Goal: Navigation & Orientation: Find specific page/section

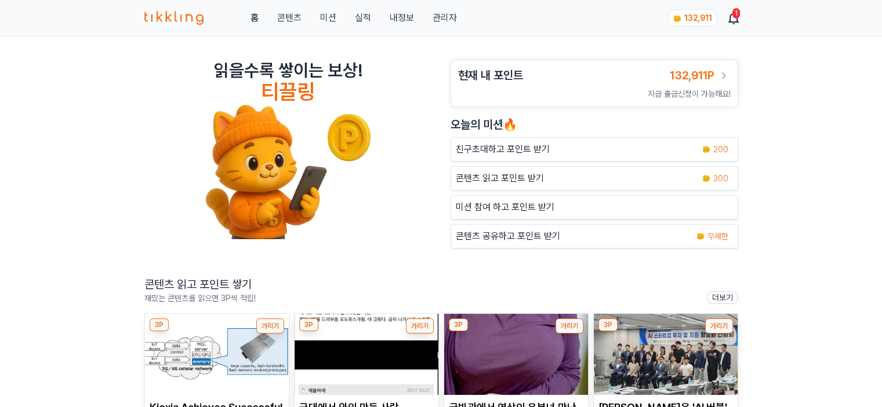
click at [447, 21] on link "관리자" at bounding box center [444, 18] width 24 height 14
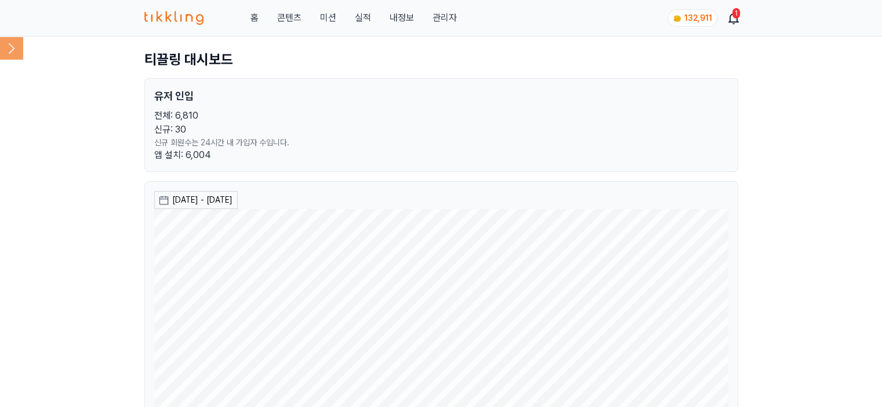
click at [9, 45] on icon at bounding box center [11, 48] width 23 height 23
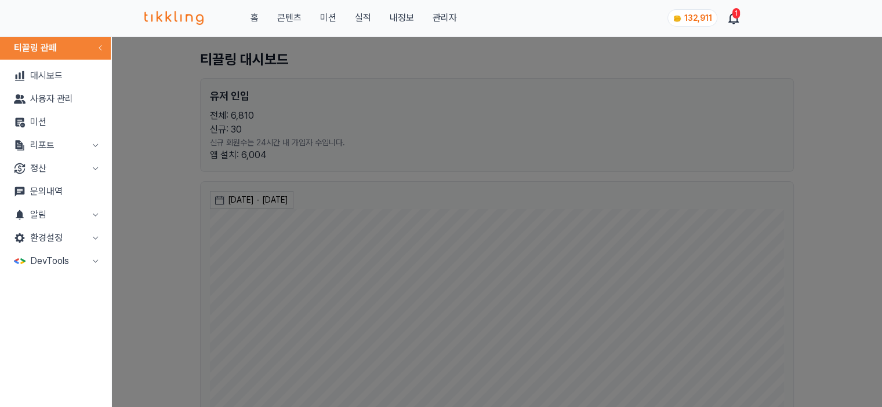
click at [65, 145] on button "리포트" at bounding box center [55, 145] width 101 height 23
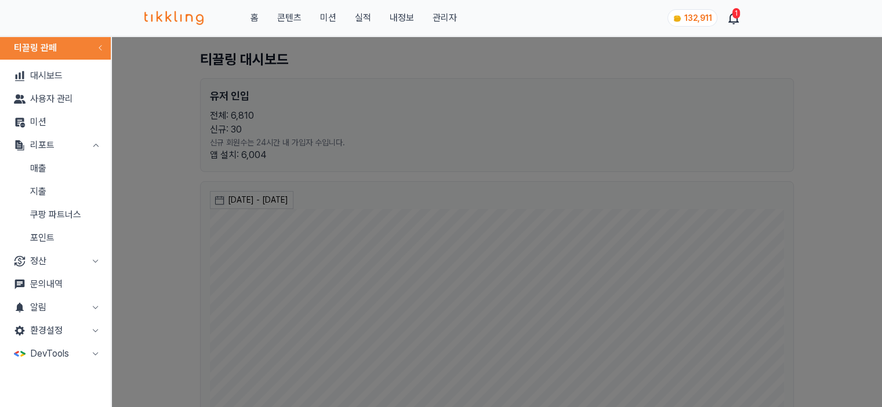
click at [86, 169] on link "매출" at bounding box center [55, 168] width 101 height 23
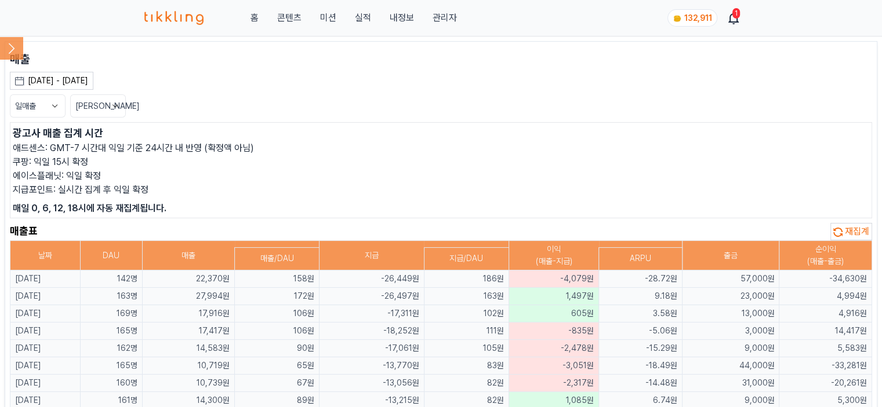
click at [866, 227] on span "재집계" at bounding box center [856, 231] width 24 height 11
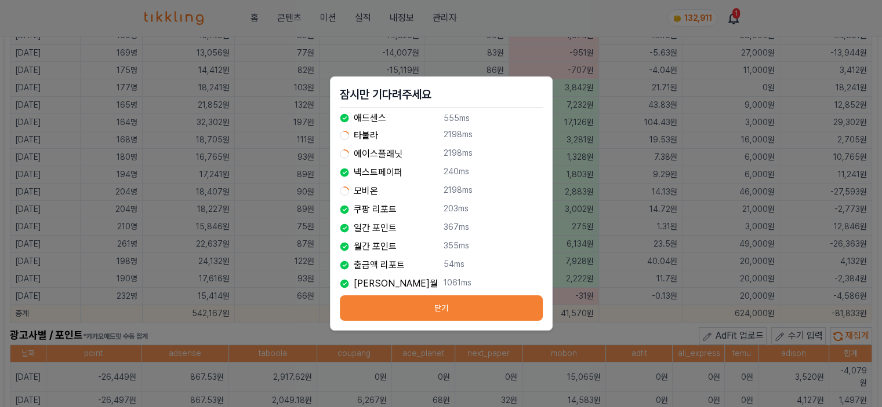
scroll to position [580, 0]
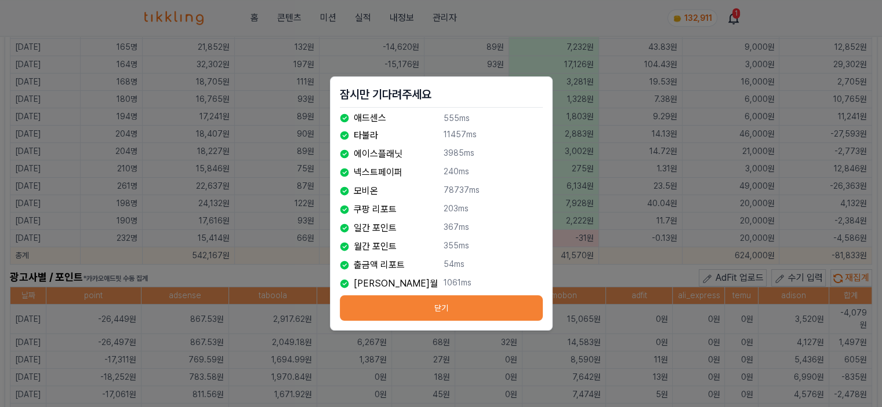
click at [451, 312] on button "닫기" at bounding box center [441, 309] width 203 height 26
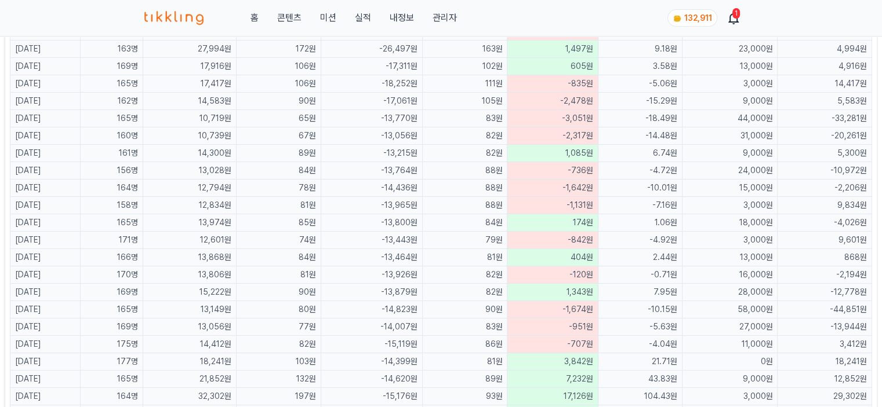
scroll to position [116, 0]
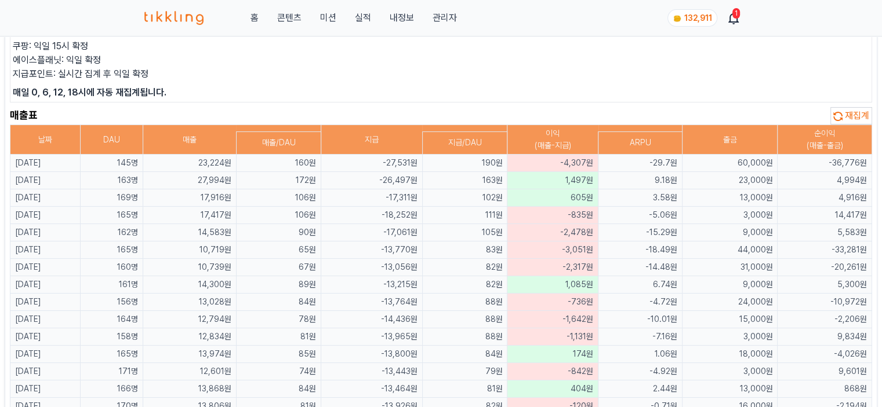
drag, startPoint x: 14, startPoint y: 1, endPoint x: 275, endPoint y: 94, distance: 277.5
click at [275, 94] on p "매일 0, 6, 12, 18시에 자동 재집계됩니다." at bounding box center [441, 93] width 856 height 14
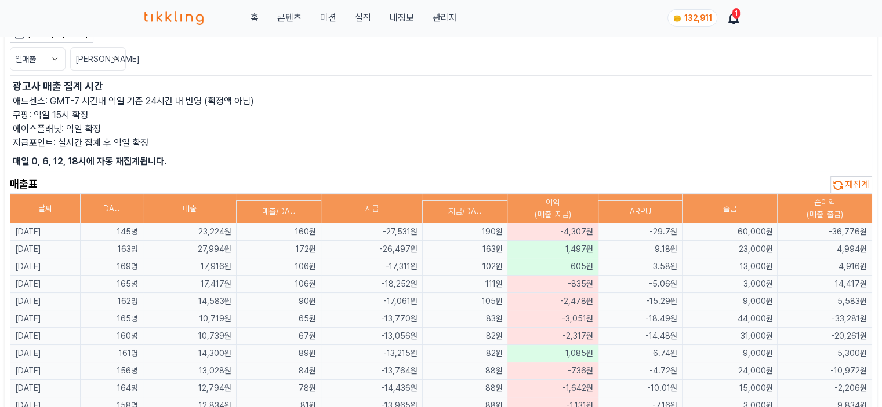
scroll to position [0, 0]
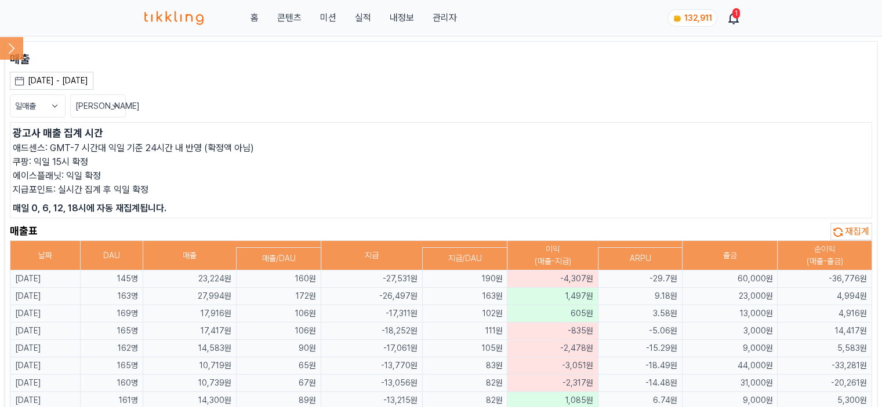
click at [6, 50] on icon at bounding box center [11, 48] width 23 height 23
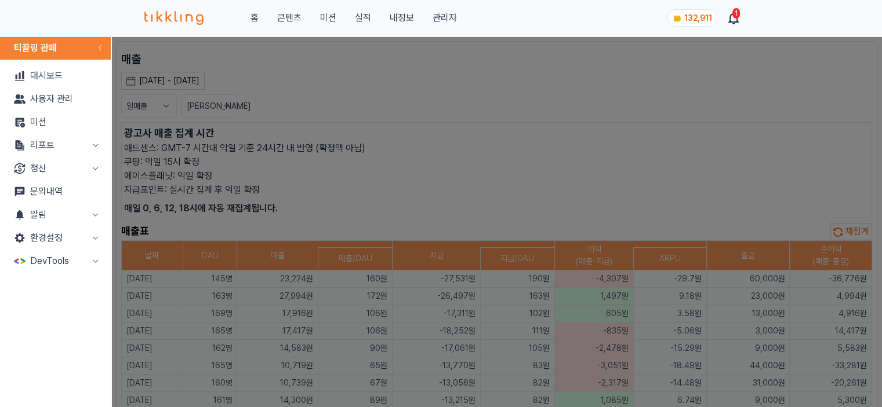
click at [54, 150] on button "리포트" at bounding box center [55, 145] width 101 height 23
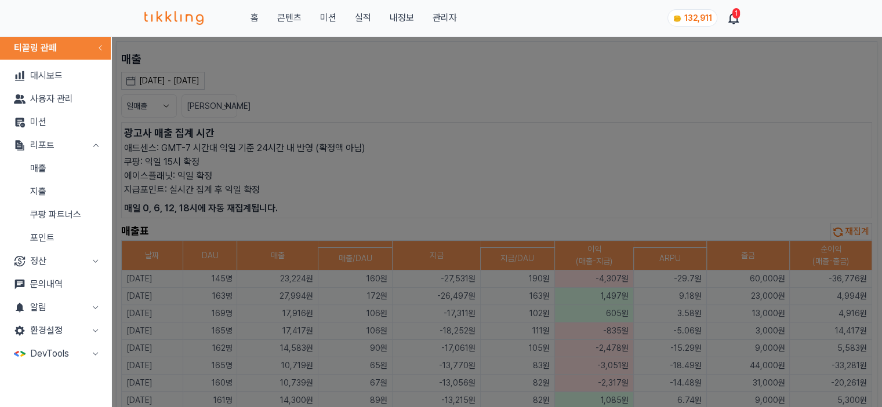
click at [58, 184] on link "지출" at bounding box center [55, 191] width 101 height 23
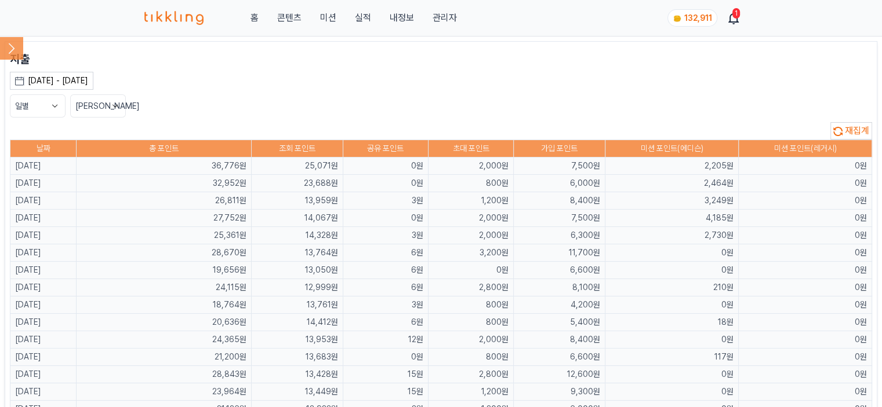
click at [393, 131] on div "재집계" at bounding box center [441, 130] width 862 height 17
click at [866, 128] on span "재집계" at bounding box center [856, 130] width 24 height 11
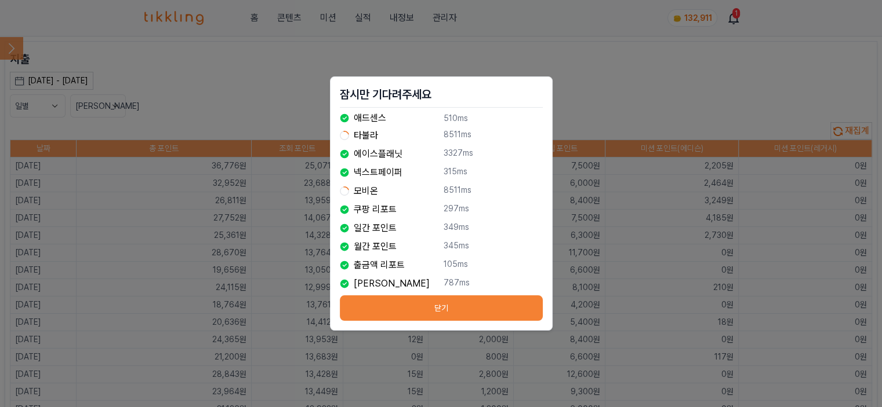
click at [492, 308] on button "닫기" at bounding box center [441, 309] width 203 height 26
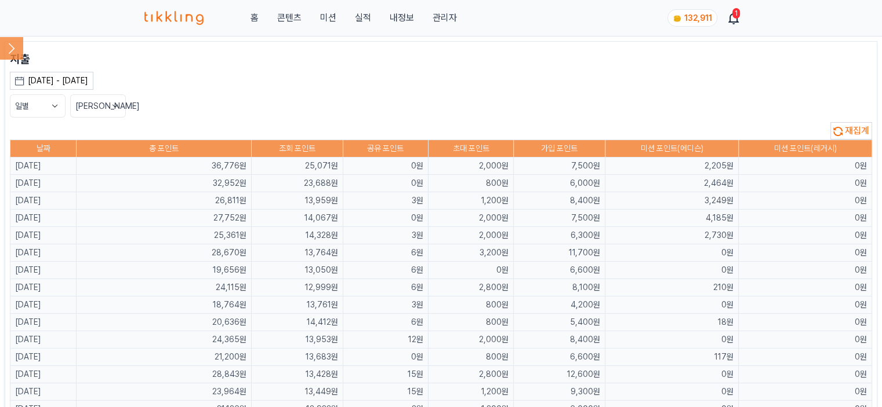
click at [325, 93] on div "2025-07-22 - 2025-08-22 오늘 지난 7일 지난 30일 지난 60일 지난 90일 지난 1년 8월 2025 일 월 화 수 목 금…" at bounding box center [441, 95] width 862 height 46
click at [7, 56] on icon at bounding box center [11, 48] width 23 height 23
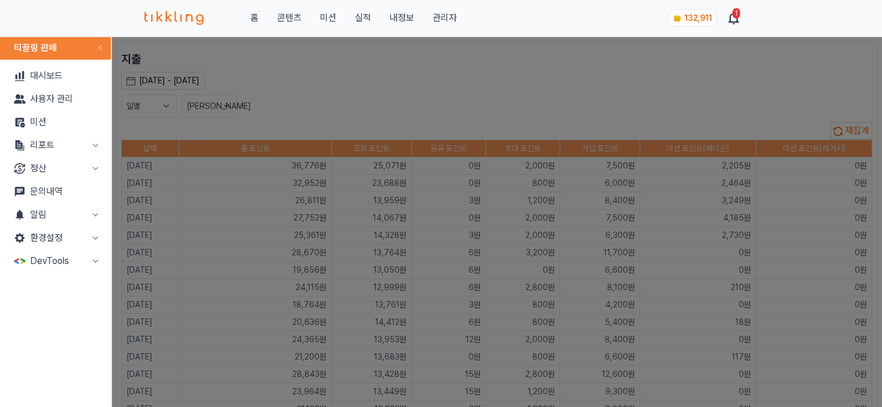
click at [53, 150] on button "리포트" at bounding box center [55, 145] width 101 height 23
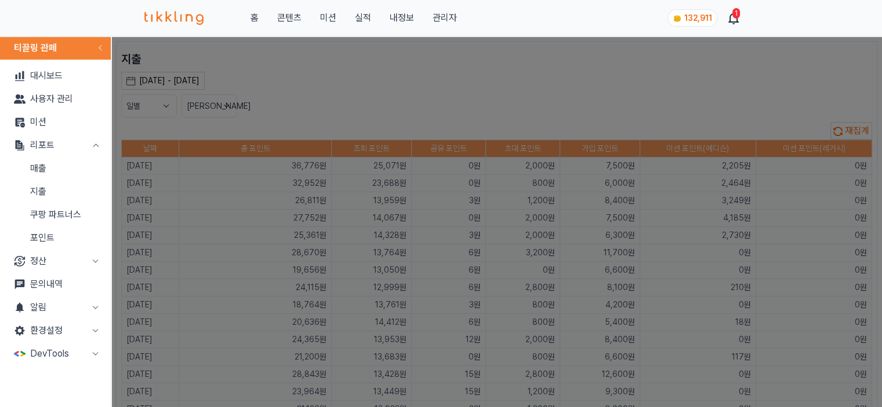
click at [89, 166] on link "매출" at bounding box center [55, 168] width 101 height 23
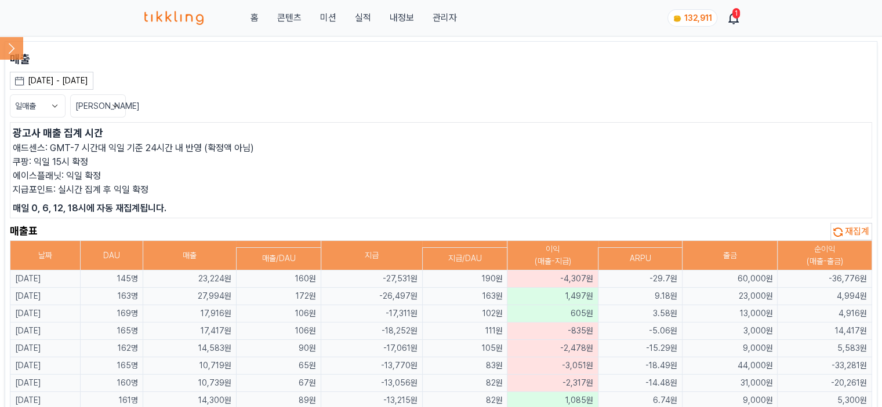
click at [329, 186] on p "지급포인트: 실시간 집계 후 익일 확정" at bounding box center [441, 190] width 856 height 14
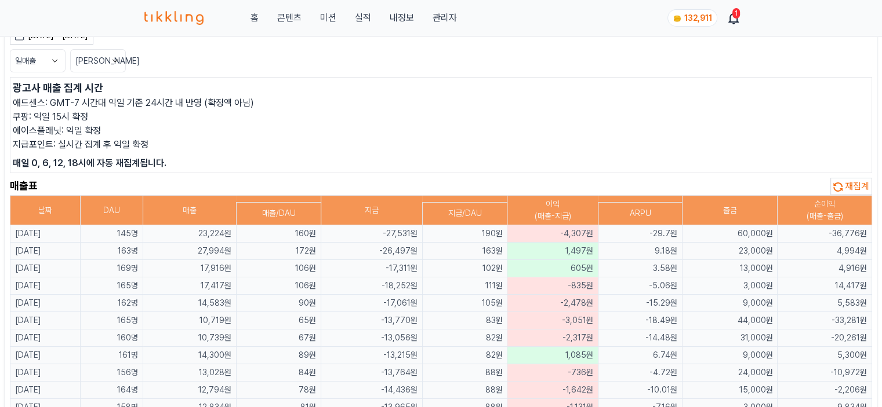
scroll to position [58, 0]
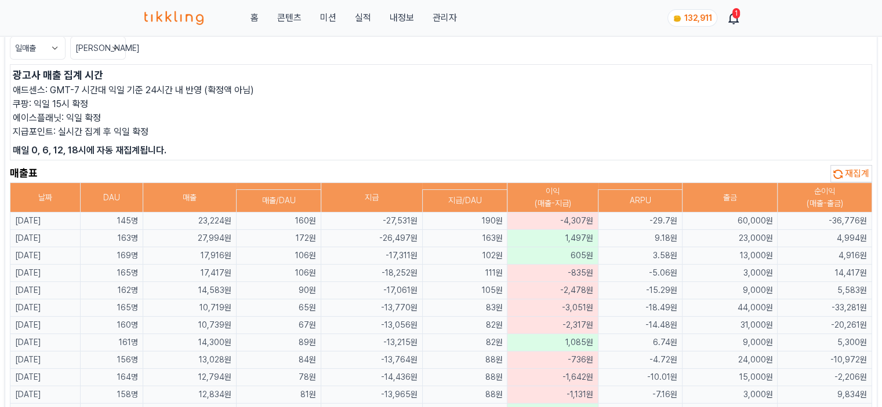
click at [504, 135] on p "지급포인트: 실시간 집계 후 익일 확정" at bounding box center [441, 132] width 856 height 14
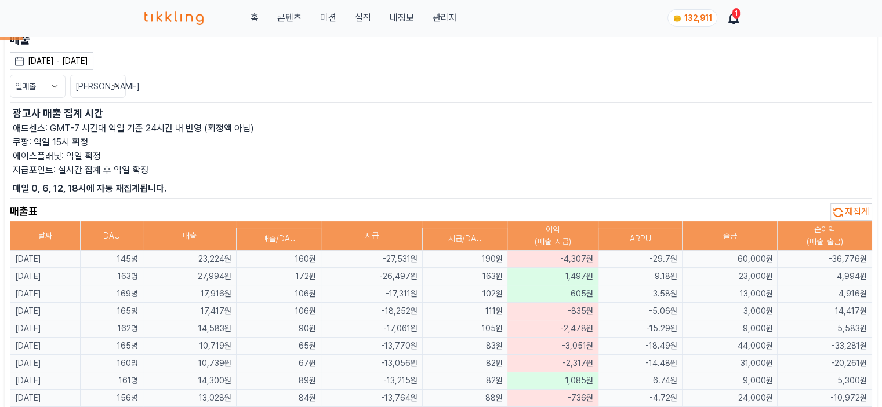
scroll to position [0, 0]
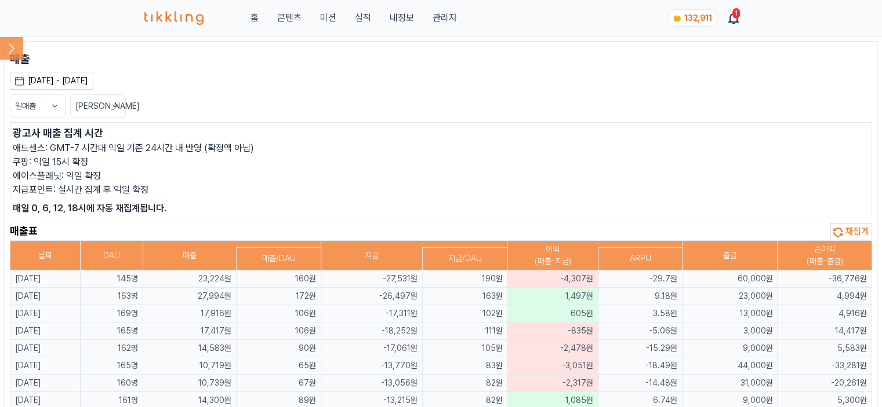
click at [63, 106] on button "일매출" at bounding box center [38, 105] width 56 height 23
click at [42, 145] on button "월매출" at bounding box center [37, 149] width 54 height 21
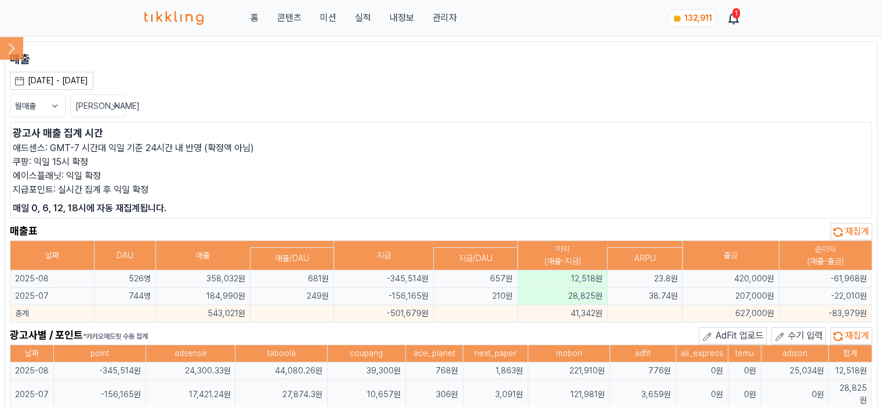
click at [301, 158] on p "쿠팡: 익일 15시 확정" at bounding box center [441, 162] width 856 height 14
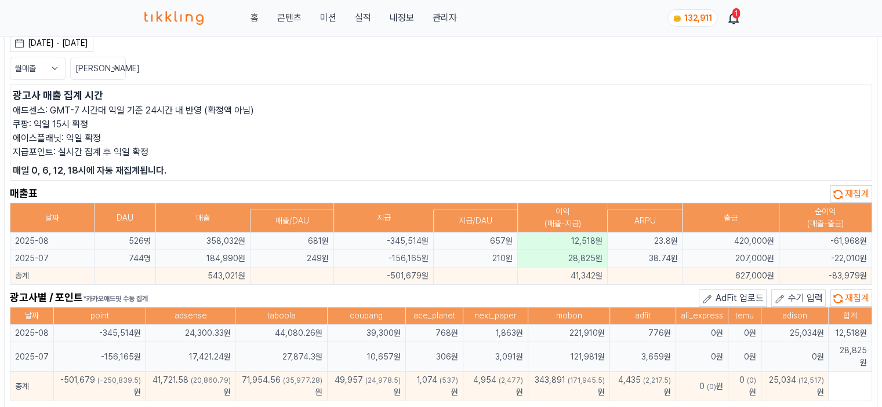
scroll to position [58, 0]
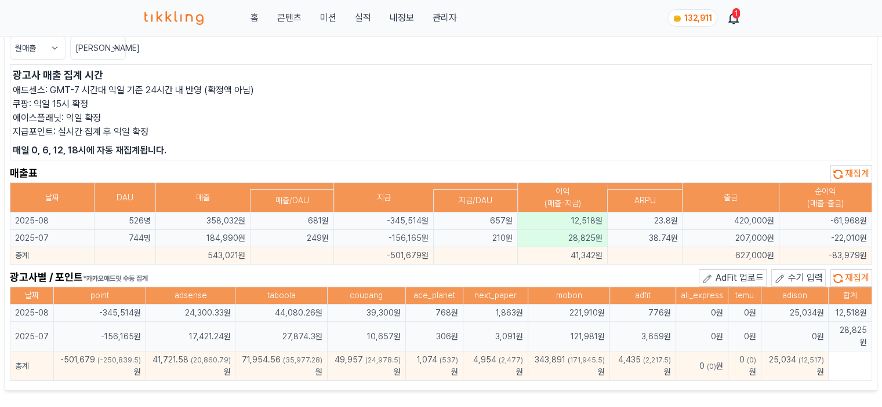
click at [475, 99] on p "쿠팡: 익일 15시 확정" at bounding box center [441, 104] width 856 height 14
click at [334, 21] on button "미션" at bounding box center [327, 18] width 16 height 14
click at [300, 19] on link "콘텐츠" at bounding box center [288, 18] width 24 height 14
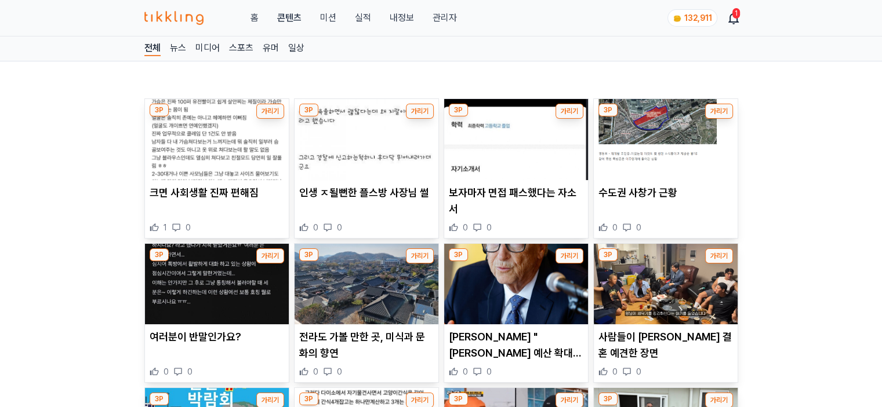
click at [173, 144] on img at bounding box center [217, 139] width 144 height 81
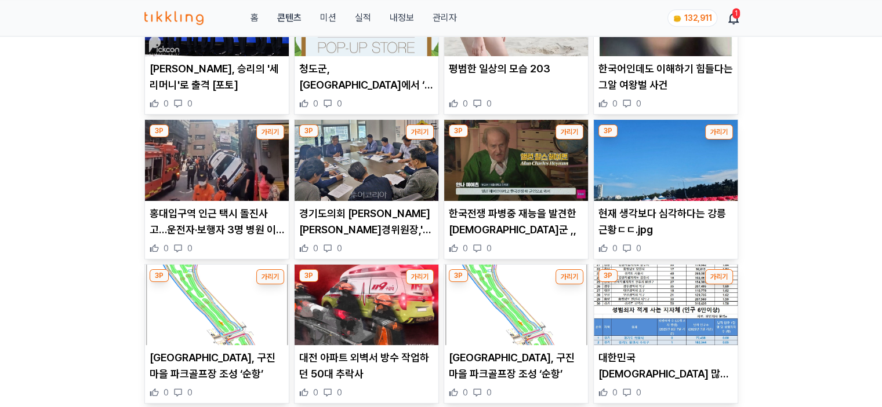
scroll to position [815, 0]
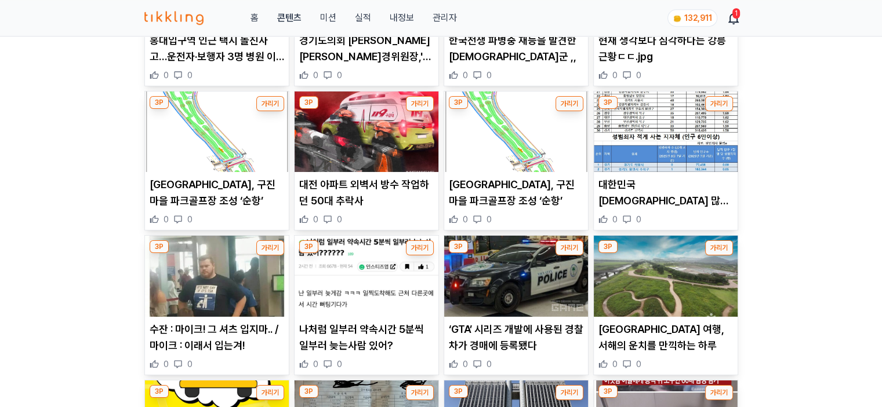
click at [781, 230] on div "Taboola 후원링크 Taboola 후원링크 미국 로또, 구매하셨다면 영수증도 확인하셨나요? 눈으로 확인하는 정직한 대행 메가로또코리아 가입…" at bounding box center [441, 268] width 882 height 2044
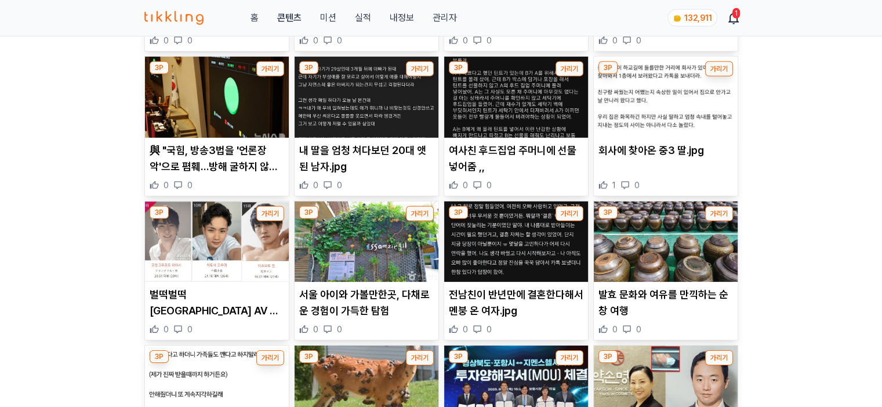
scroll to position [3713, 0]
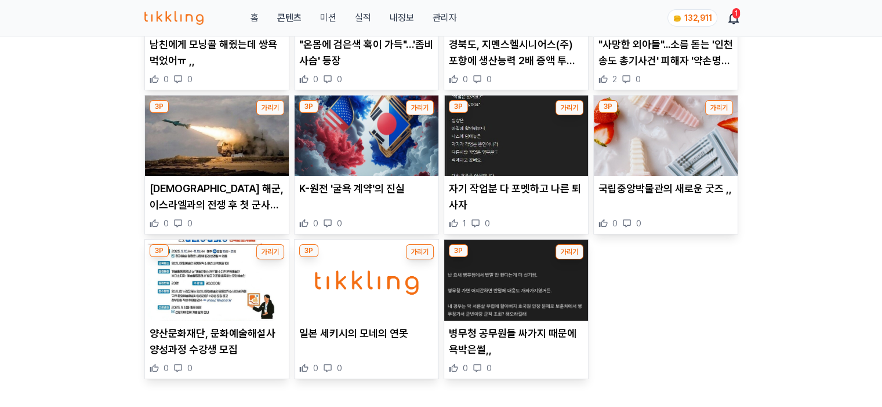
scroll to position [4003, 0]
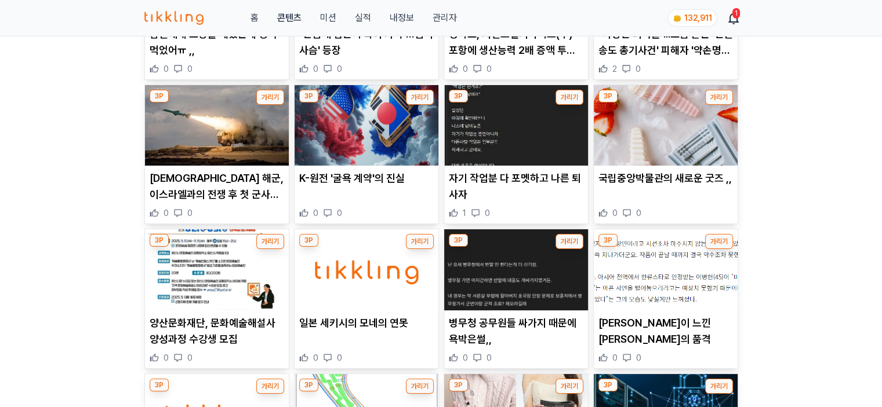
click at [652, 127] on img at bounding box center [665, 125] width 144 height 81
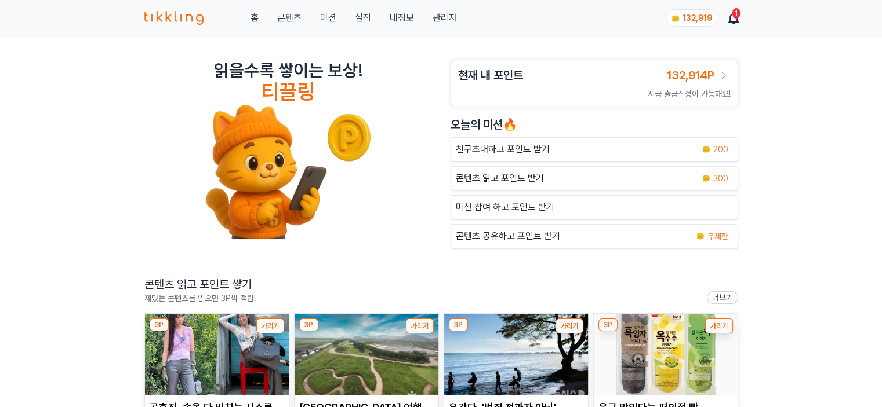
click at [771, 272] on div "읽을수록 쌓이는 보상! 티끌링 현재 내 포인트 132,914P 지금 출금신청이 가능해요! [DATE]의 미션🔥 친구초대하고 포인트 받기 200…" at bounding box center [441, 412] width 882 height 751
click at [447, 20] on link "관리자" at bounding box center [444, 18] width 24 height 14
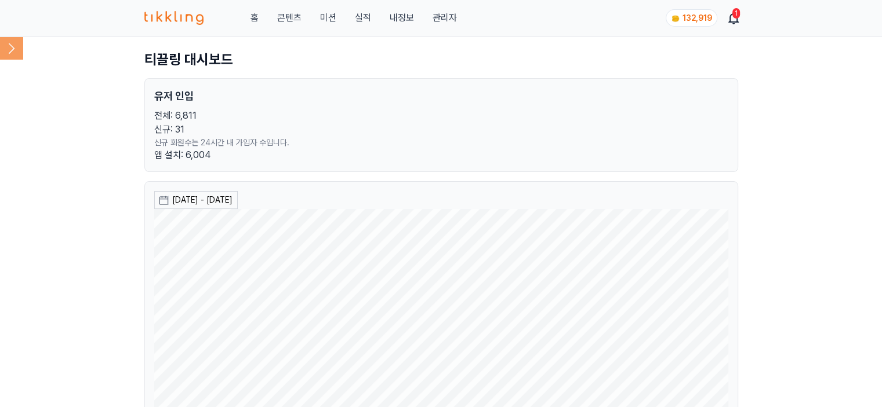
click at [286, 17] on link "콘텐츠" at bounding box center [288, 18] width 24 height 14
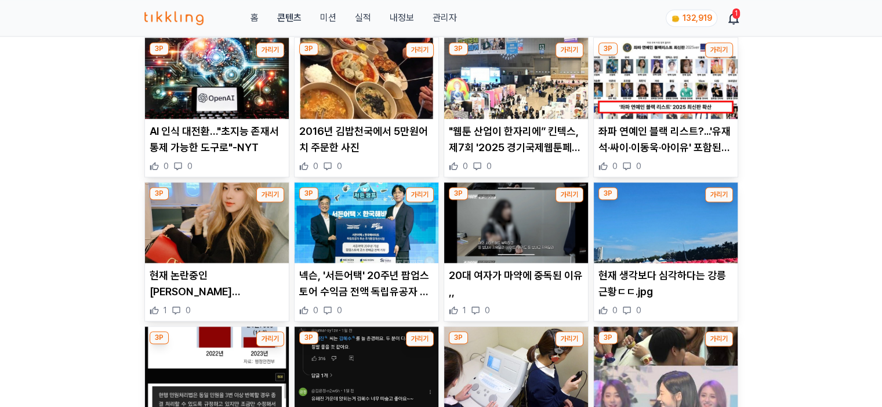
scroll to position [1507, 0]
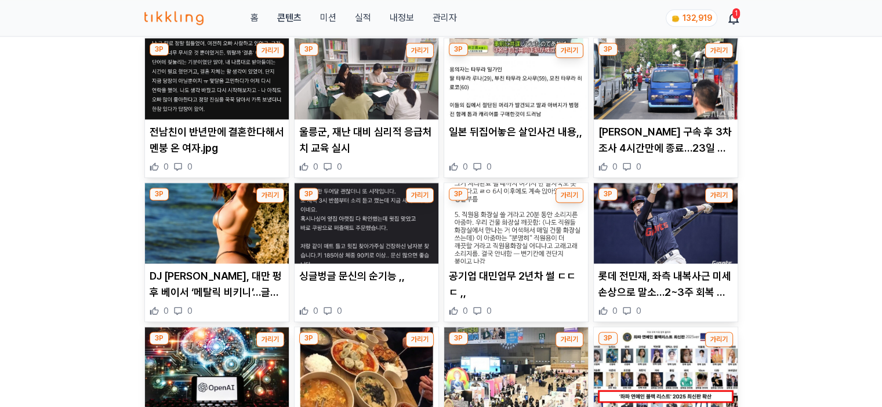
click at [274, 198] on button "가리기" at bounding box center [270, 195] width 28 height 15
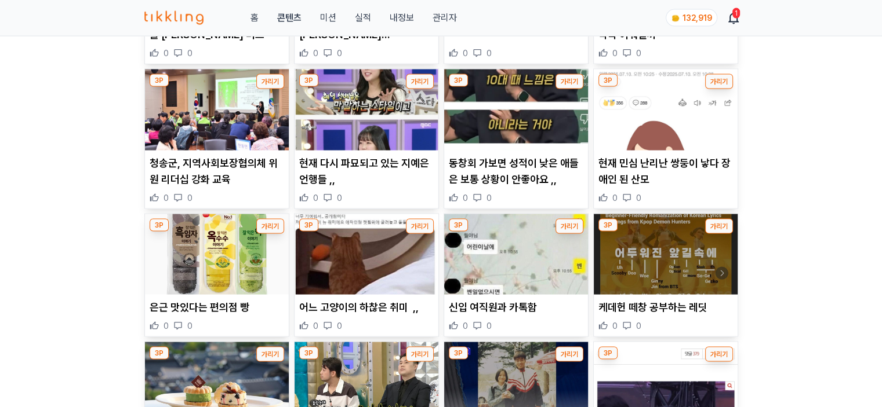
scroll to position [2376, 0]
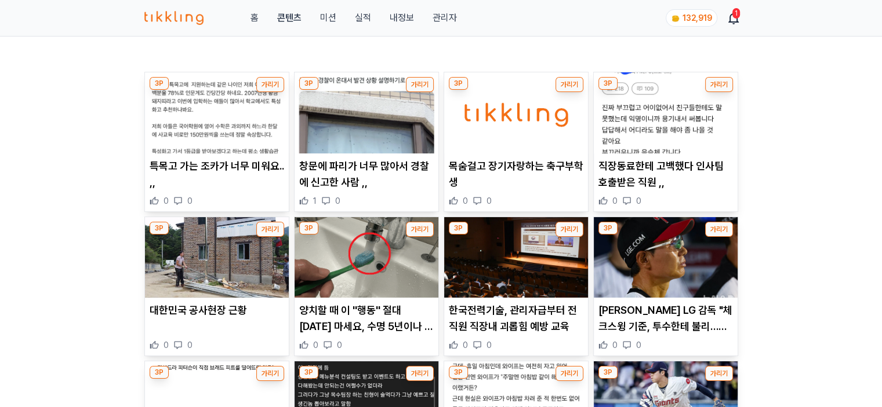
scroll to position [0, 0]
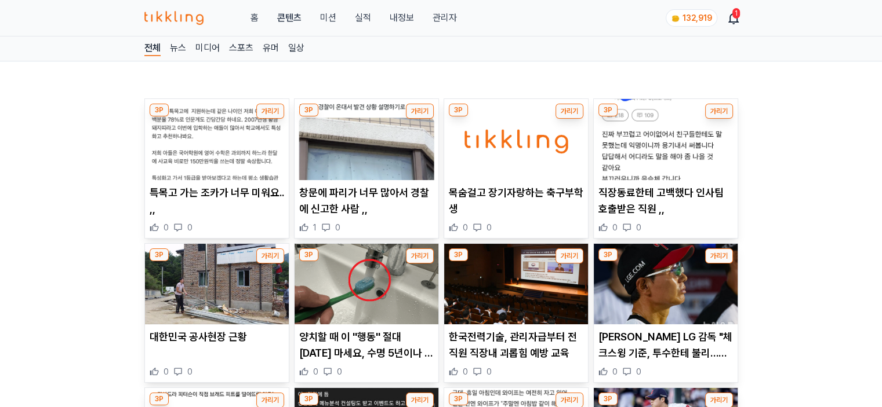
click at [438, 23] on link "관리자" at bounding box center [444, 18] width 24 height 14
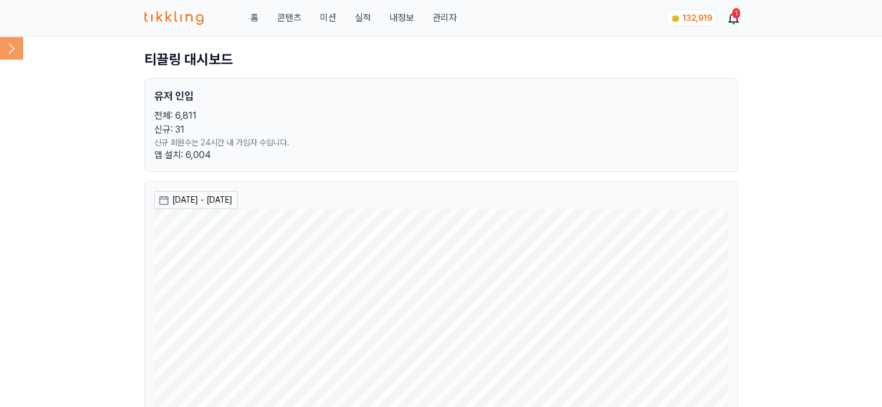
click at [307, 106] on div "유저 인입 전체: 6,811 신규: 31 신규 회원수는 24시간 내 가입자 수입니다. 앱 설치: 6,004" at bounding box center [440, 125] width 593 height 94
